Goal: Task Accomplishment & Management: Complete application form

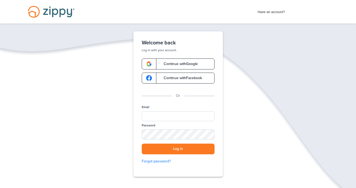
click at [177, 65] on span "Continue with Google" at bounding box center [178, 64] width 39 height 4
click at [163, 117] on input "Email" at bounding box center [178, 116] width 73 height 10
type input "**********"
click at [184, 150] on button "Log in" at bounding box center [178, 149] width 73 height 11
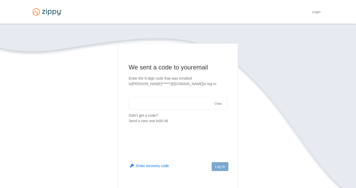
click at [154, 104] on input "text" at bounding box center [178, 103] width 99 height 13
type input "******"
click at [221, 165] on button "Log in" at bounding box center [220, 166] width 17 height 9
click at [317, 13] on link "Login" at bounding box center [316, 12] width 9 height 5
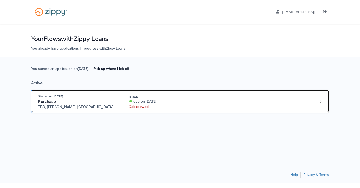
click at [135, 106] on div "2 doc s owed" at bounding box center [165, 106] width 70 height 5
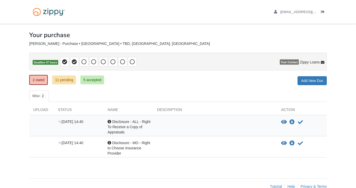
click at [112, 121] on div "Acknowledgement Disclosure - ALL - Right To Receive a Copy of Appraisals" at bounding box center [129, 127] width 50 height 16
click at [110, 125] on div "Acknowledgement Disclosure - ALL - Right To Receive a Copy of Appraisals" at bounding box center [129, 127] width 50 height 16
click at [42, 97] on span "2" at bounding box center [43, 96] width 6 height 5
click at [133, 149] on span "Disclosure - MO - Right to Choose Insurance Provider" at bounding box center [129, 148] width 43 height 15
click at [132, 149] on span "Disclosure - MO - Right to Choose Insurance Provider" at bounding box center [129, 148] width 43 height 15
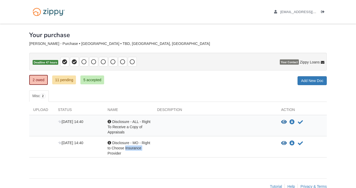
click at [132, 149] on span "Disclosure - MO - Right to Choose Insurance Provider" at bounding box center [129, 148] width 43 height 15
click at [124, 145] on div "Acknowledgement Disclosure - MO - Right to Choose Insurance Provider" at bounding box center [129, 148] width 50 height 16
click at [123, 144] on span "Disclosure - MO - Right to Choose Insurance Provider" at bounding box center [129, 148] width 43 height 15
click at [109, 121] on div at bounding box center [110, 122] width 4 height 4
click at [283, 121] on icon "View Disclosure - ALL - Right To Receive a Copy of Appraisals" at bounding box center [284, 122] width 6 height 5
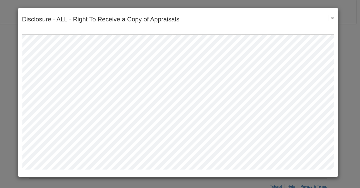
click at [332, 18] on button "×" at bounding box center [331, 17] width 6 height 5
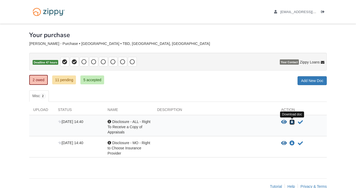
click at [293, 122] on icon "Download Disclosure - ALL - Right To Receive a Copy of Appraisals" at bounding box center [292, 122] width 5 height 5
click at [284, 143] on icon "View Disclosure - MO - Right to Choose Insurance Provider" at bounding box center [284, 143] width 6 height 5
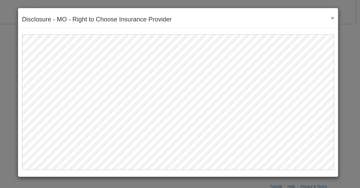
click at [333, 18] on button "×" at bounding box center [331, 17] width 6 height 5
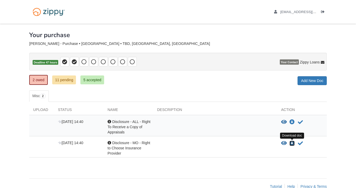
click at [292, 143] on icon "Download Disclosure - MO - Right to Choose Insurance Provider" at bounding box center [292, 143] width 5 height 5
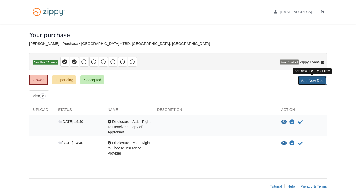
click at [307, 81] on link "Add New Doc" at bounding box center [312, 80] width 29 height 9
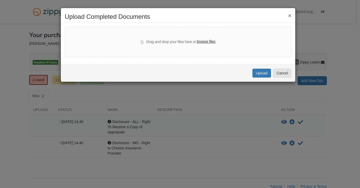
click at [328, 4] on div "× Upload Completed Documents Drag and drop your files here or browse files Uplo…" at bounding box center [180, 94] width 360 height 188
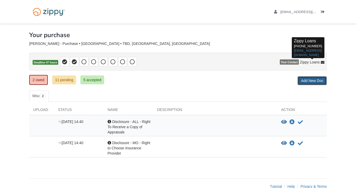
click at [310, 79] on link "Add New Doc" at bounding box center [312, 80] width 29 height 9
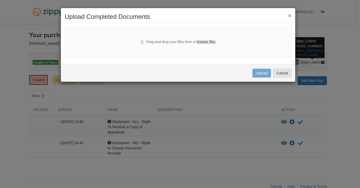
click at [208, 41] on label "browse files" at bounding box center [206, 42] width 19 height 6
click at [0, 0] on input "browse files" at bounding box center [0, 0] width 0 height 0
select select "****"
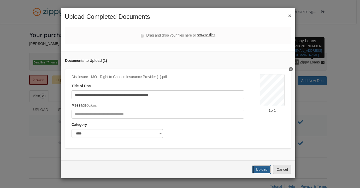
click at [255, 174] on button "Upload" at bounding box center [262, 169] width 18 height 9
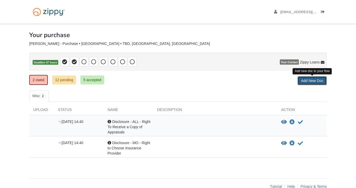
click at [306, 80] on link "Add New Doc" at bounding box center [312, 80] width 29 height 9
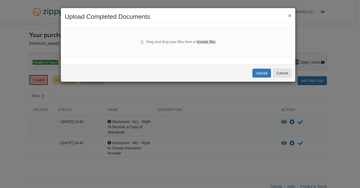
click at [211, 43] on label "browse files" at bounding box center [206, 42] width 19 height 6
click at [0, 0] on input "browse files" at bounding box center [0, 0] width 0 height 0
select select "****"
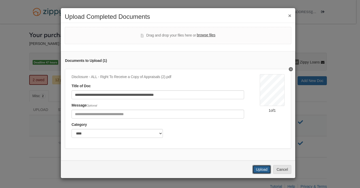
click at [260, 174] on button "Upload" at bounding box center [262, 169] width 18 height 9
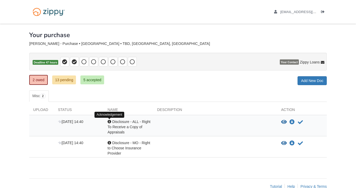
click at [108, 121] on div at bounding box center [110, 122] width 4 height 4
click at [109, 121] on div at bounding box center [110, 122] width 4 height 4
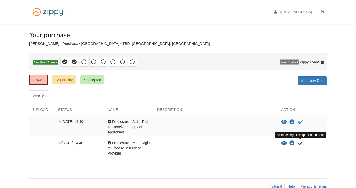
click at [300, 141] on icon "Acknowledge receipt of document" at bounding box center [300, 143] width 5 height 5
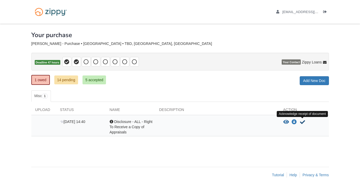
click at [302, 121] on icon "Acknowledge receipt of document" at bounding box center [302, 122] width 5 height 5
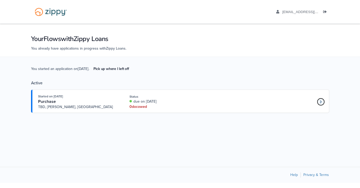
click at [319, 102] on link "Loan number 4267742" at bounding box center [321, 102] width 8 height 8
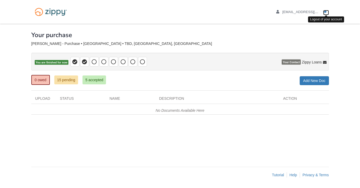
click at [325, 13] on icon "Log out" at bounding box center [325, 12] width 4 height 4
